Goal: Information Seeking & Learning: Learn about a topic

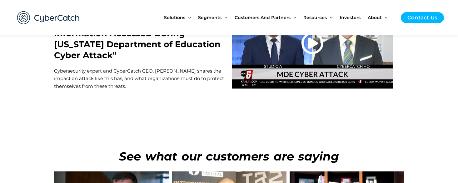
scroll to position [2335, 0]
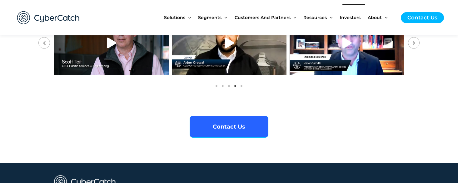
click at [352, 18] on span "Investors" at bounding box center [350, 17] width 21 height 26
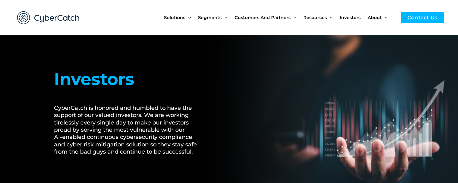
click at [181, 49] on div at bounding box center [129, 46] width 150 height 16
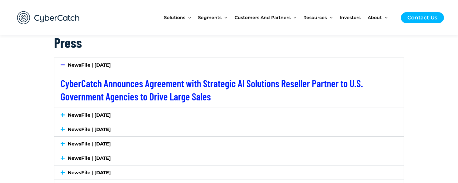
scroll to position [997, 0]
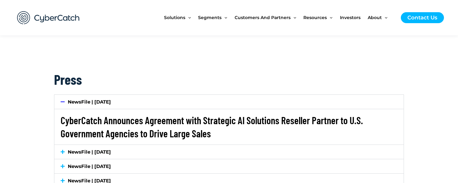
click at [206, 118] on link "CyberCatch Announces Agreement with Strategic AI Solutions Reseller Partner to …" at bounding box center [212, 126] width 302 height 25
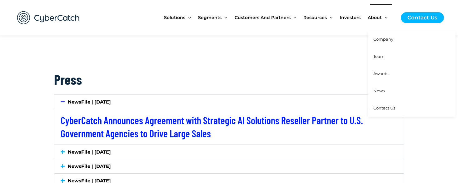
click at [379, 55] on span "Team" at bounding box center [378, 56] width 11 height 5
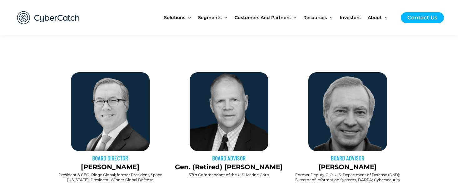
scroll to position [264, 0]
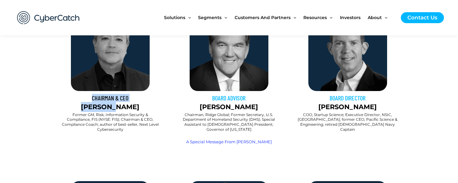
drag, startPoint x: 90, startPoint y: 95, endPoint x: 140, endPoint y: 108, distance: 52.4
click at [140, 108] on div "CHAIRMAN & CEO [PERSON_NAME]" at bounding box center [110, 103] width 112 height 18
